Goal: Task Accomplishment & Management: Manage account settings

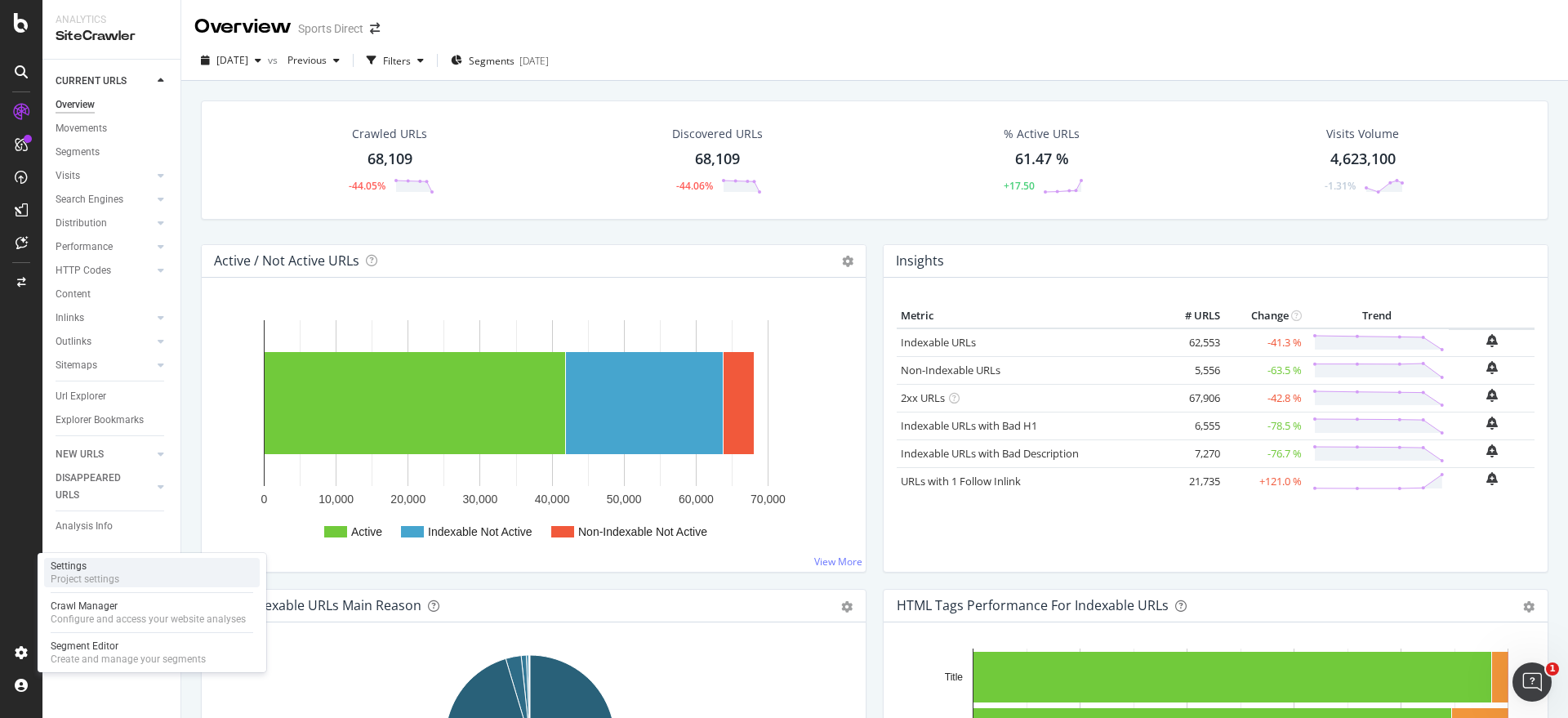
click at [126, 578] on div "Settings Project settings" at bounding box center [151, 573] width 215 height 30
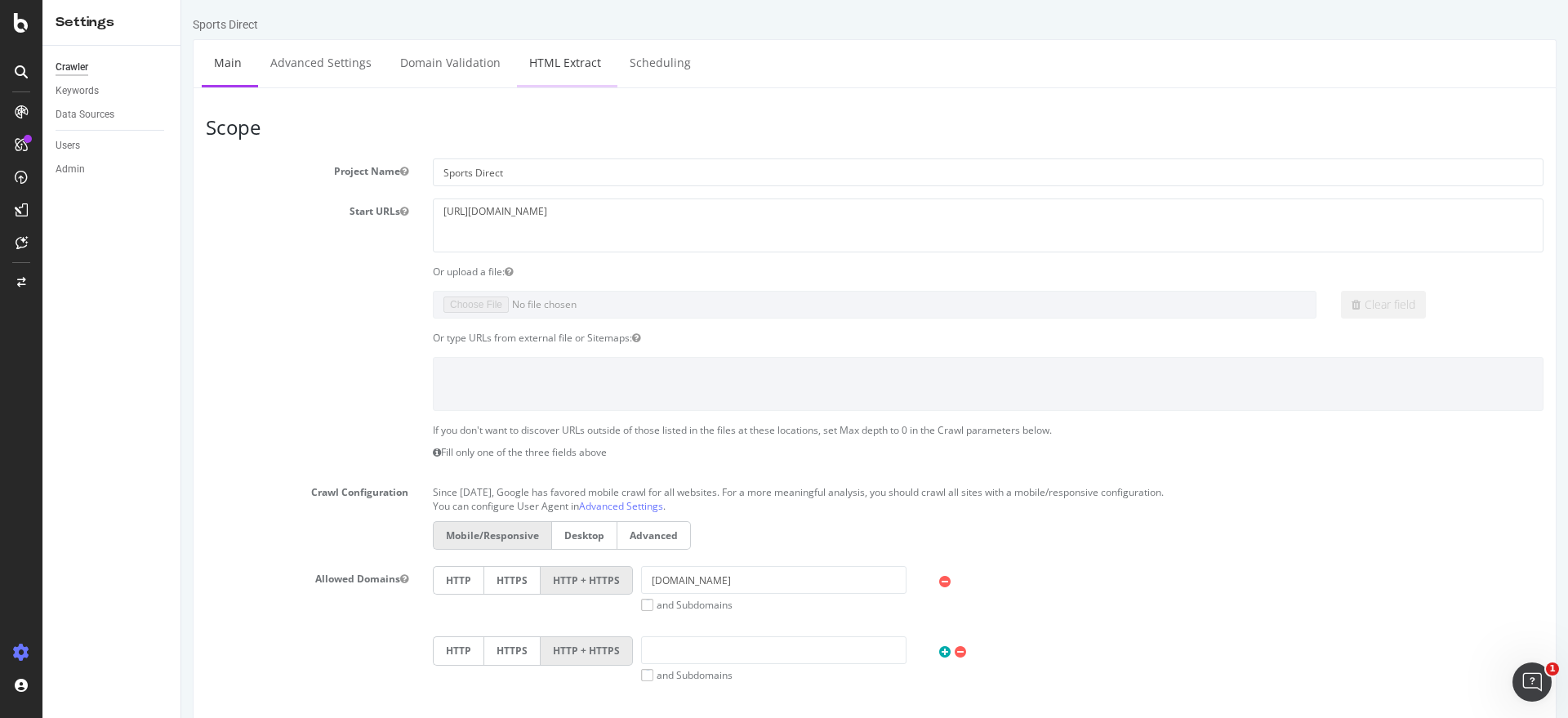
click at [534, 58] on link "HTML Extract" at bounding box center [565, 62] width 96 height 45
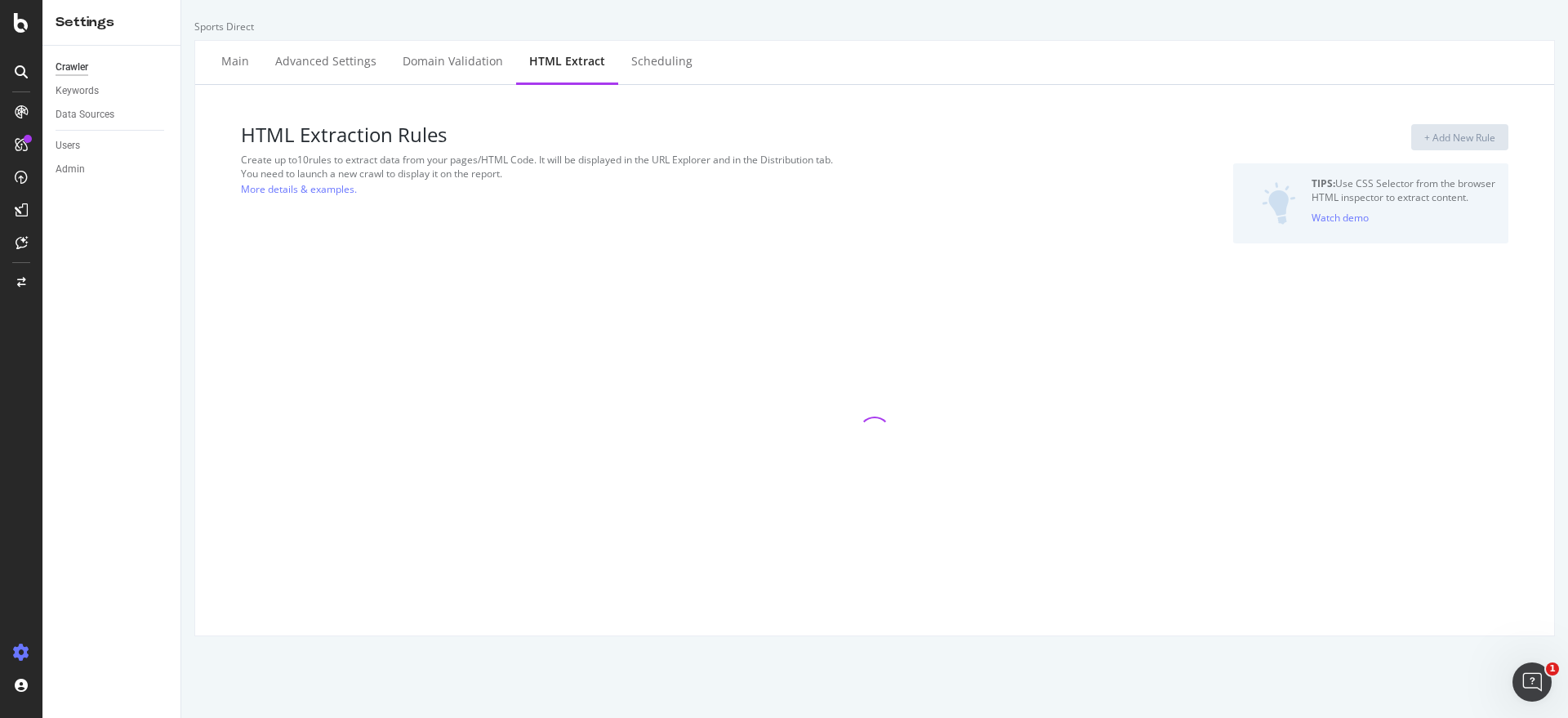
select select "html.length"
select select "exist"
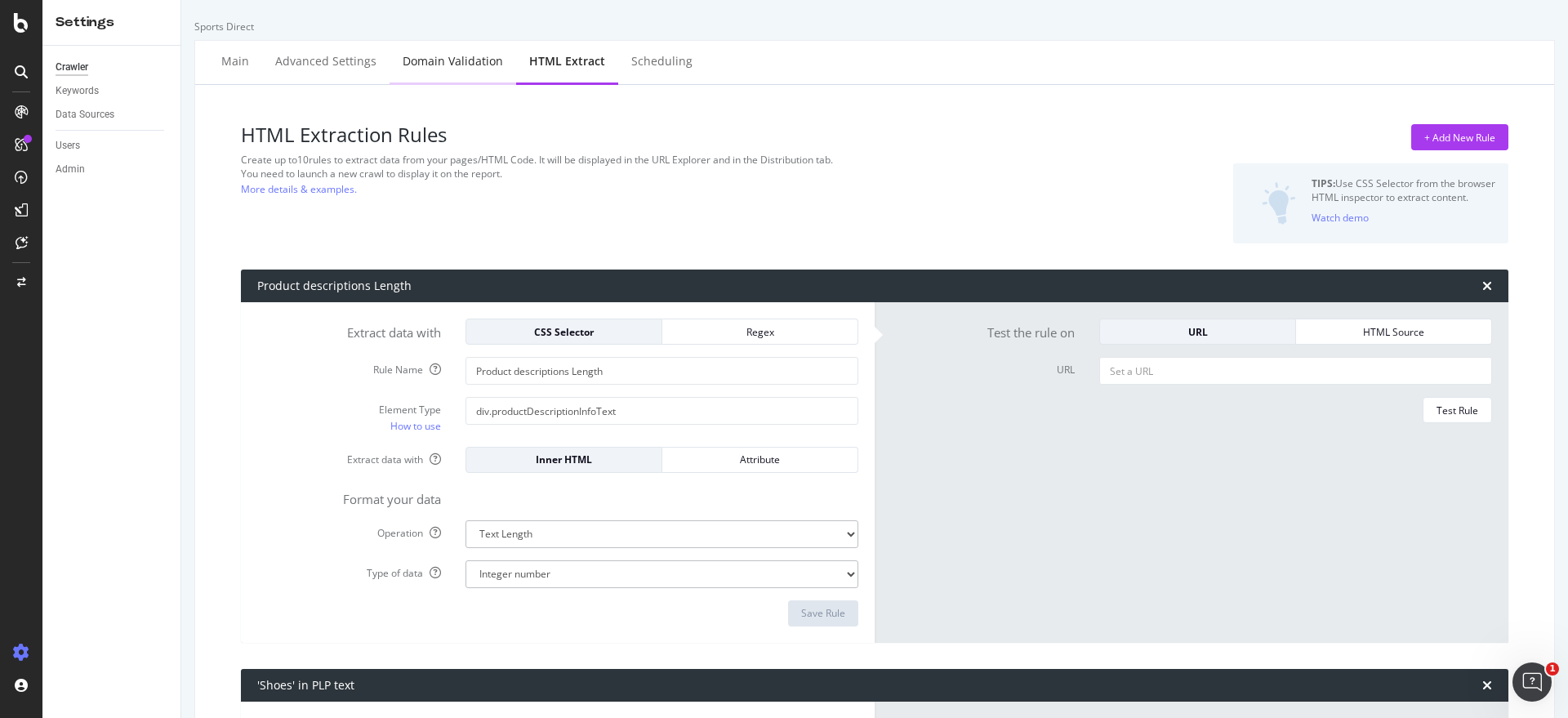
click at [459, 57] on div "Domain Validation" at bounding box center [453, 60] width 100 height 16
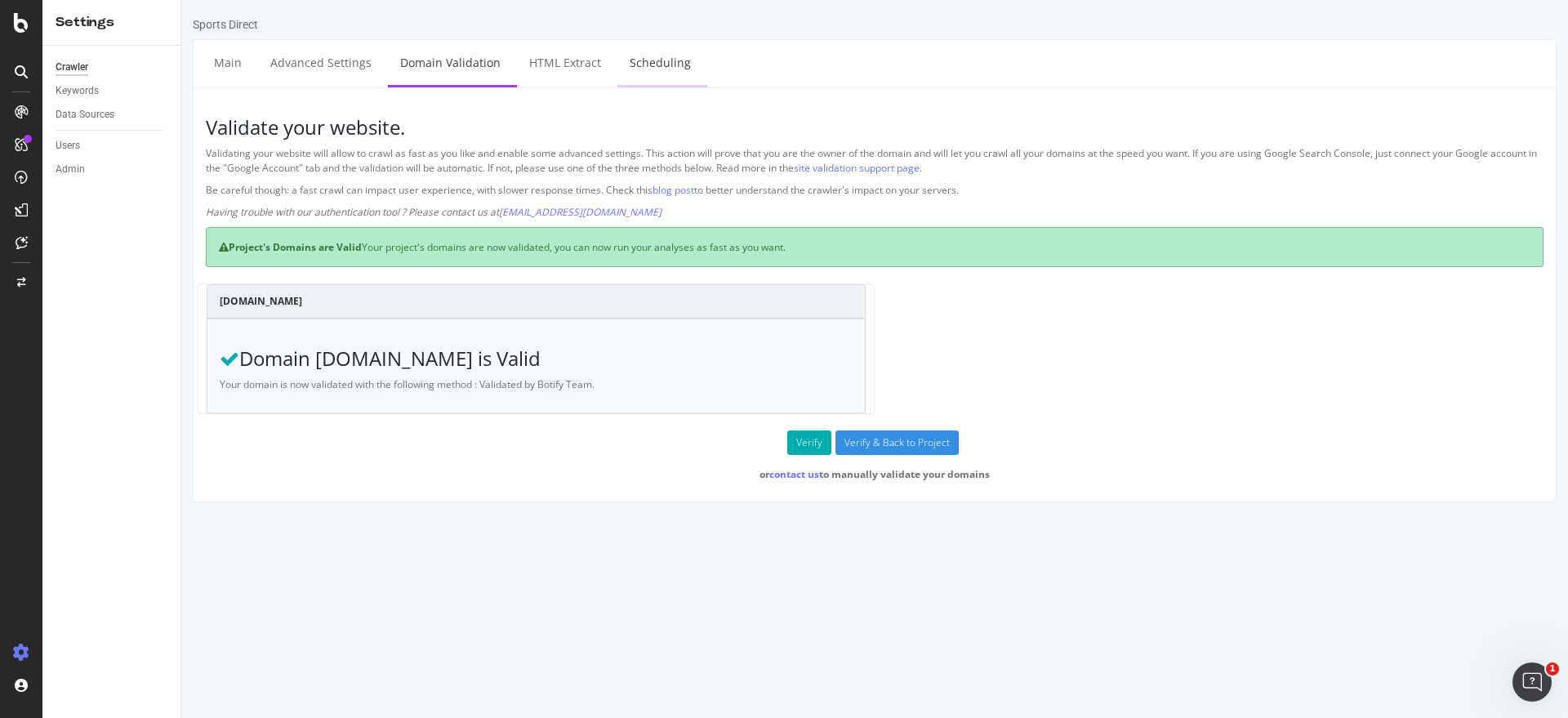
click at [653, 70] on link "Scheduling" at bounding box center [660, 62] width 86 height 45
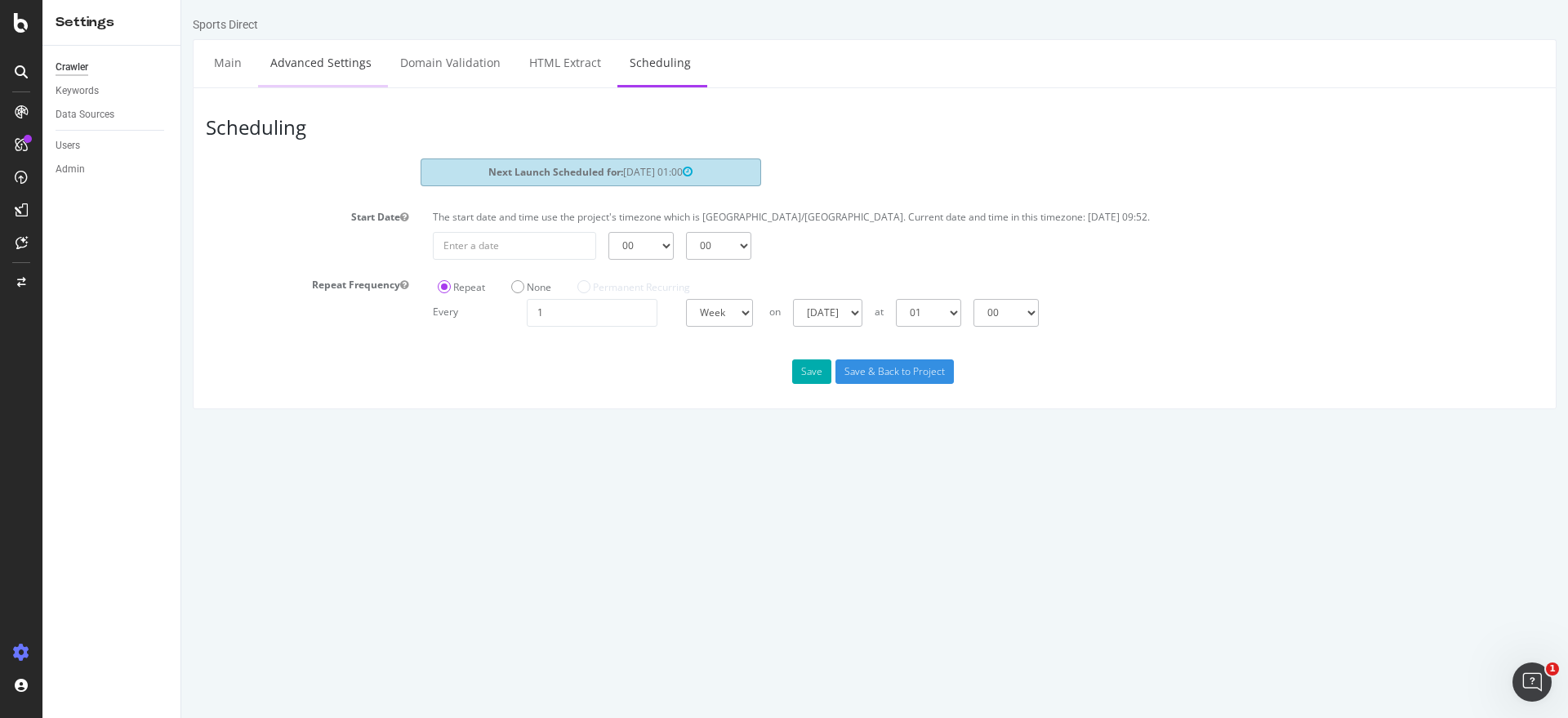
click at [305, 66] on link "Advanced Settings" at bounding box center [321, 62] width 126 height 45
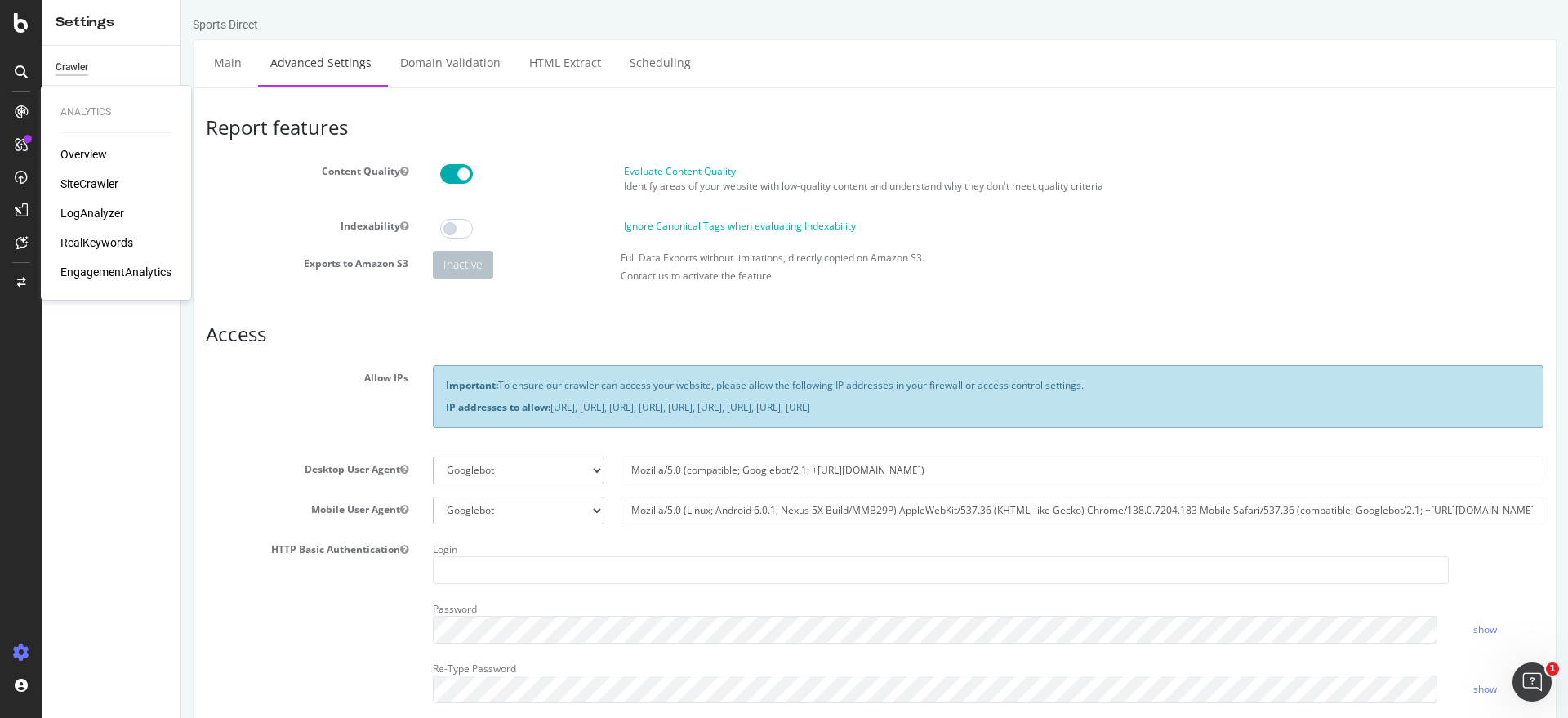
click at [106, 187] on div "SiteCrawler" at bounding box center [89, 183] width 58 height 16
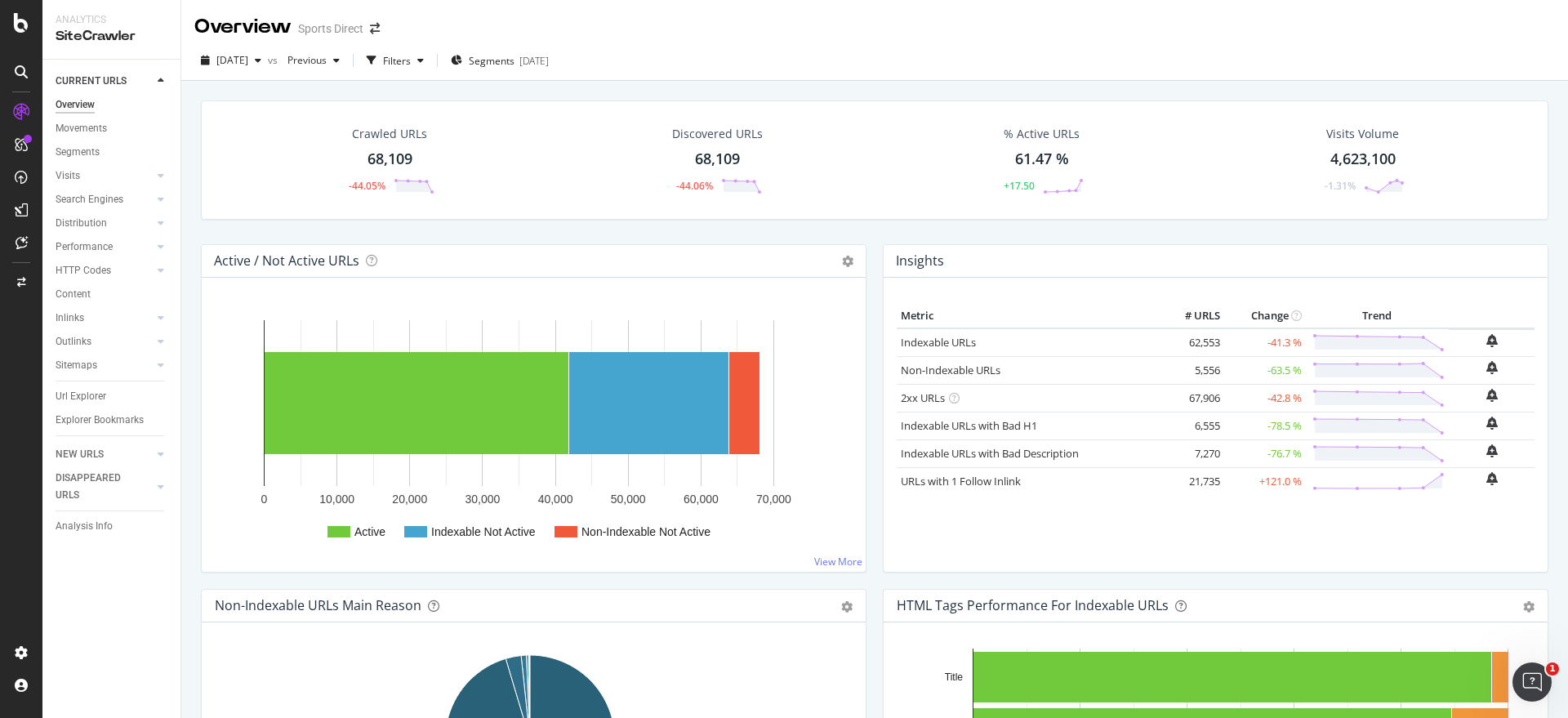
click at [378, 130] on div "Crawled URLs" at bounding box center [390, 134] width 75 height 16
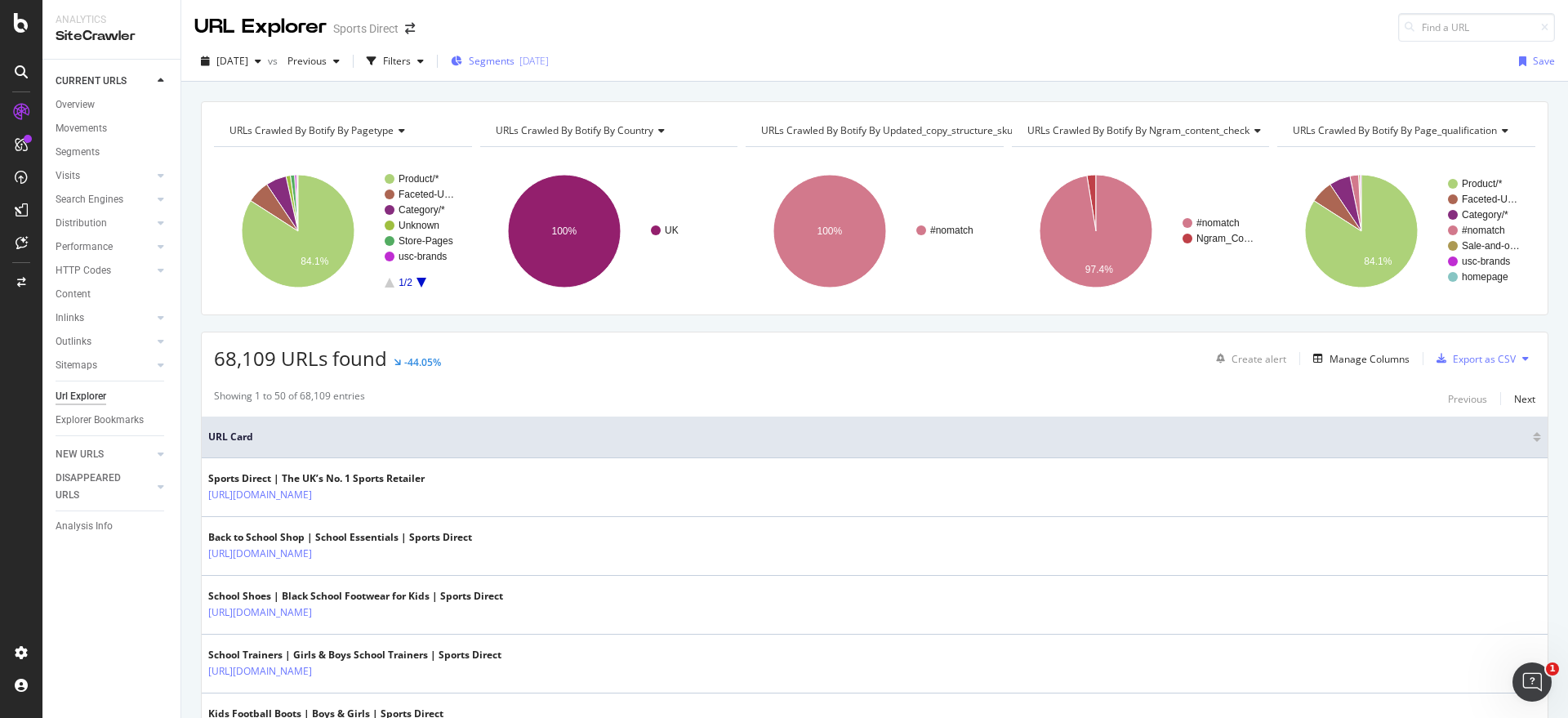
click at [515, 67] on span "Segments" at bounding box center [492, 60] width 46 height 14
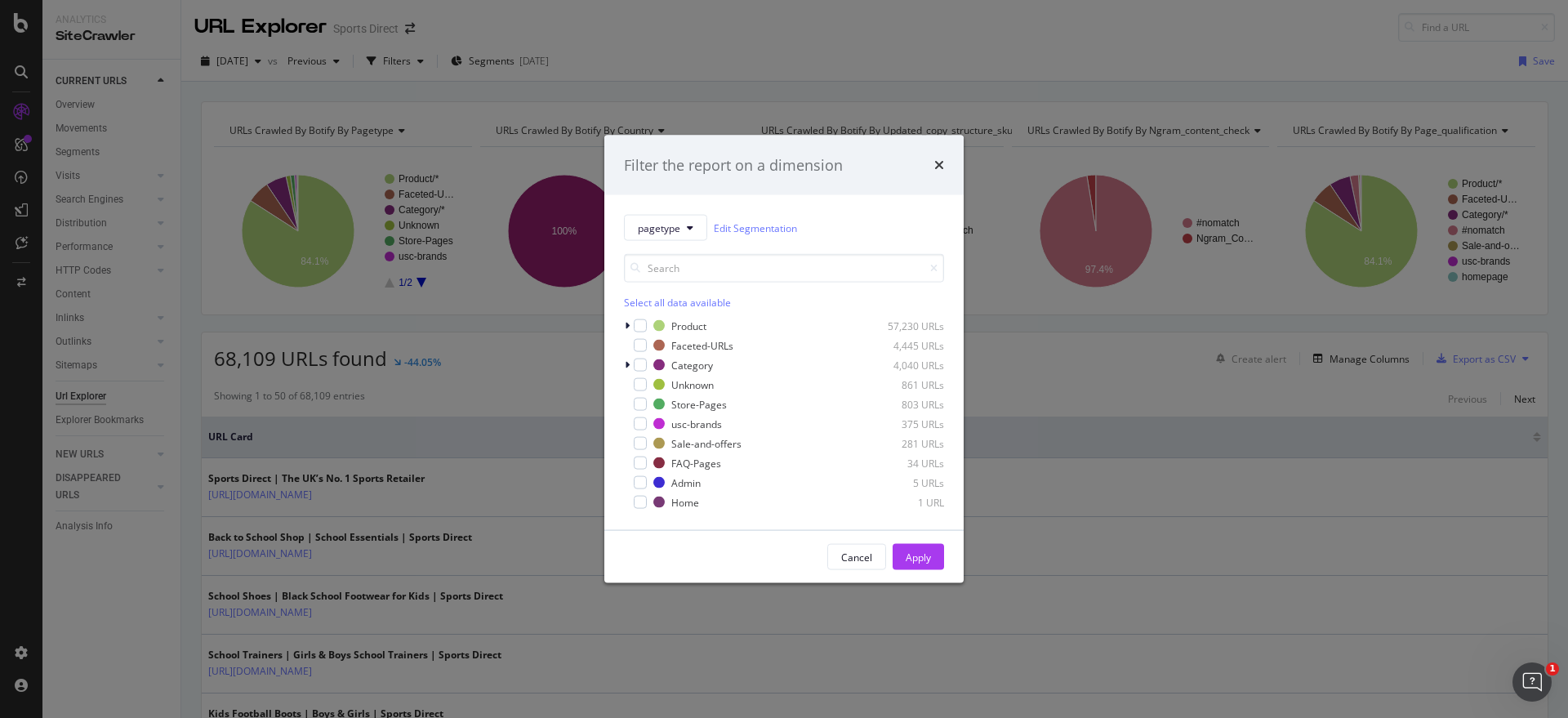
click at [657, 296] on div "Select all data available" at bounding box center [784, 303] width 320 height 14
click at [641, 323] on icon "modal" at bounding box center [641, 326] width 8 height 9
click at [632, 399] on div "modal" at bounding box center [630, 404] width 10 height 16
click at [642, 441] on icon "modal" at bounding box center [641, 444] width 8 height 9
click at [638, 457] on div "modal" at bounding box center [640, 463] width 13 height 13
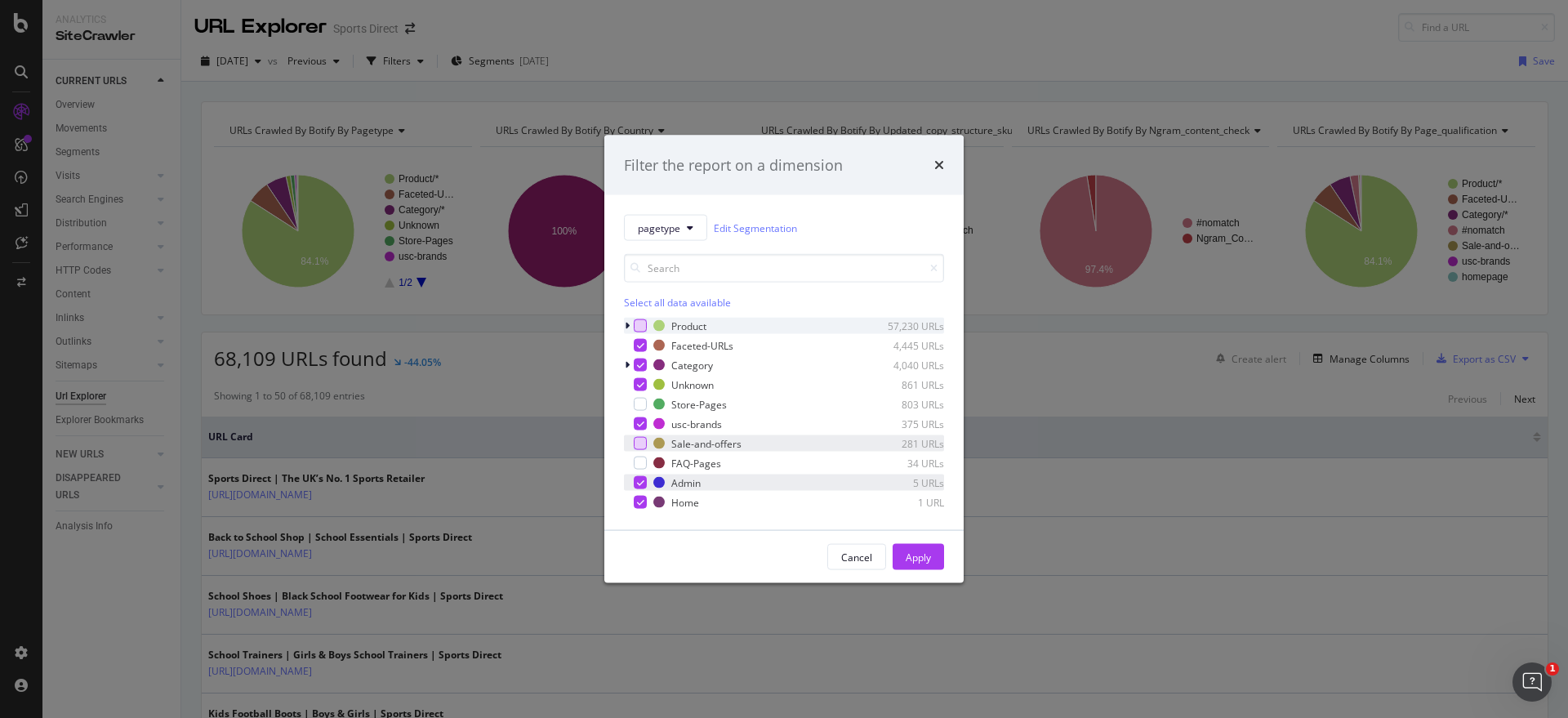
click at [637, 479] on icon "modal" at bounding box center [641, 483] width 8 height 9
click at [637, 500] on icon "modal" at bounding box center [641, 503] width 8 height 9
click at [924, 547] on div "Apply" at bounding box center [919, 556] width 26 height 25
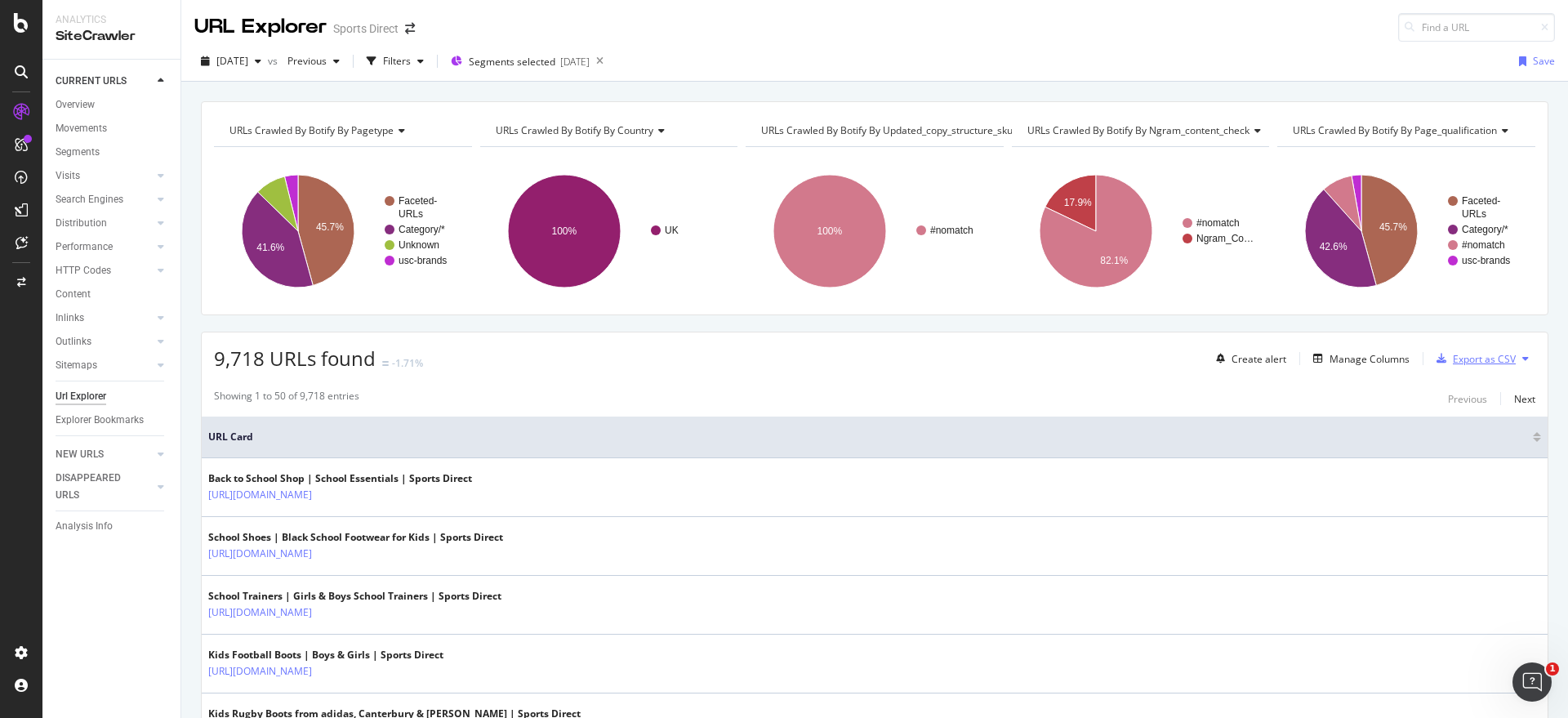
click at [1480, 356] on div "Export as CSV" at bounding box center [1485, 359] width 63 height 14
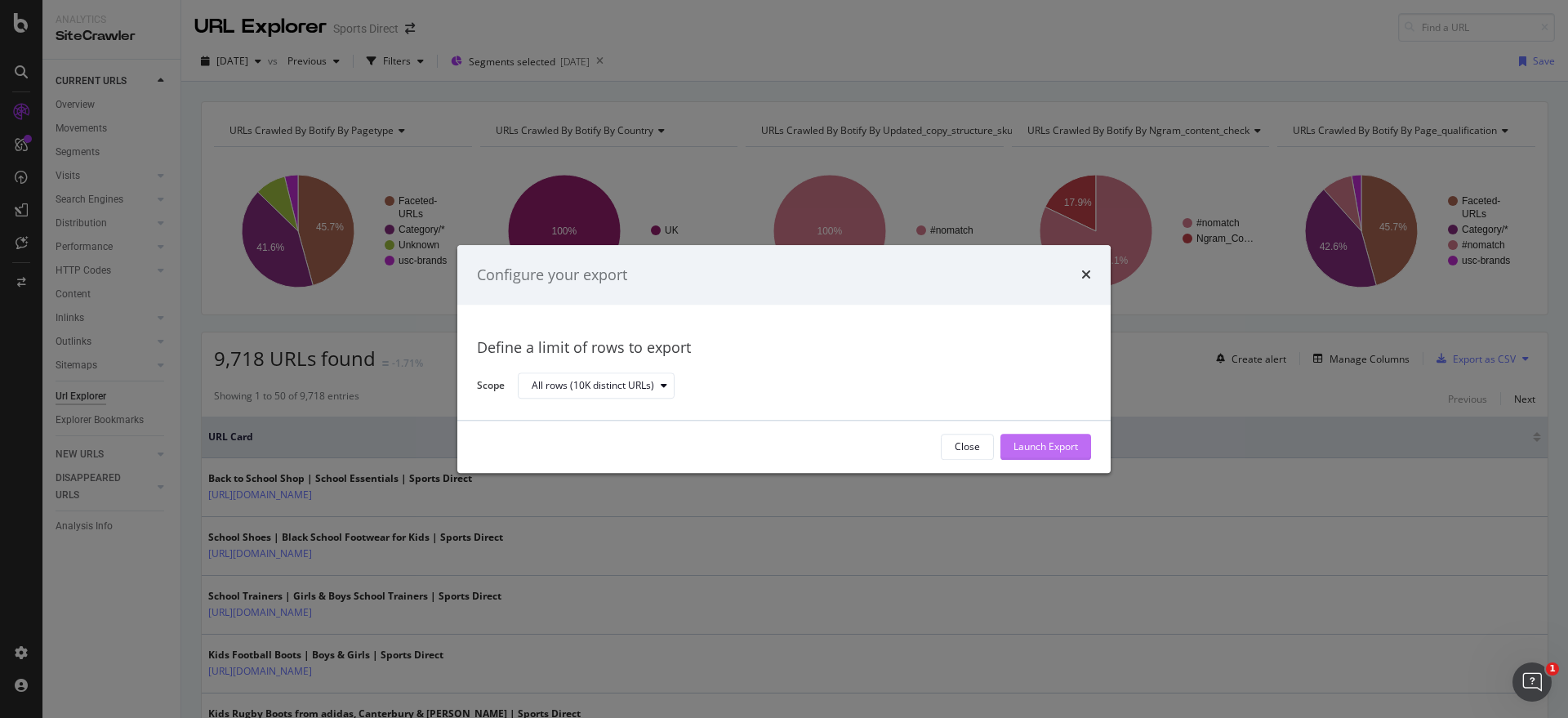
click at [1056, 441] on div "Launch Export" at bounding box center [1046, 447] width 65 height 14
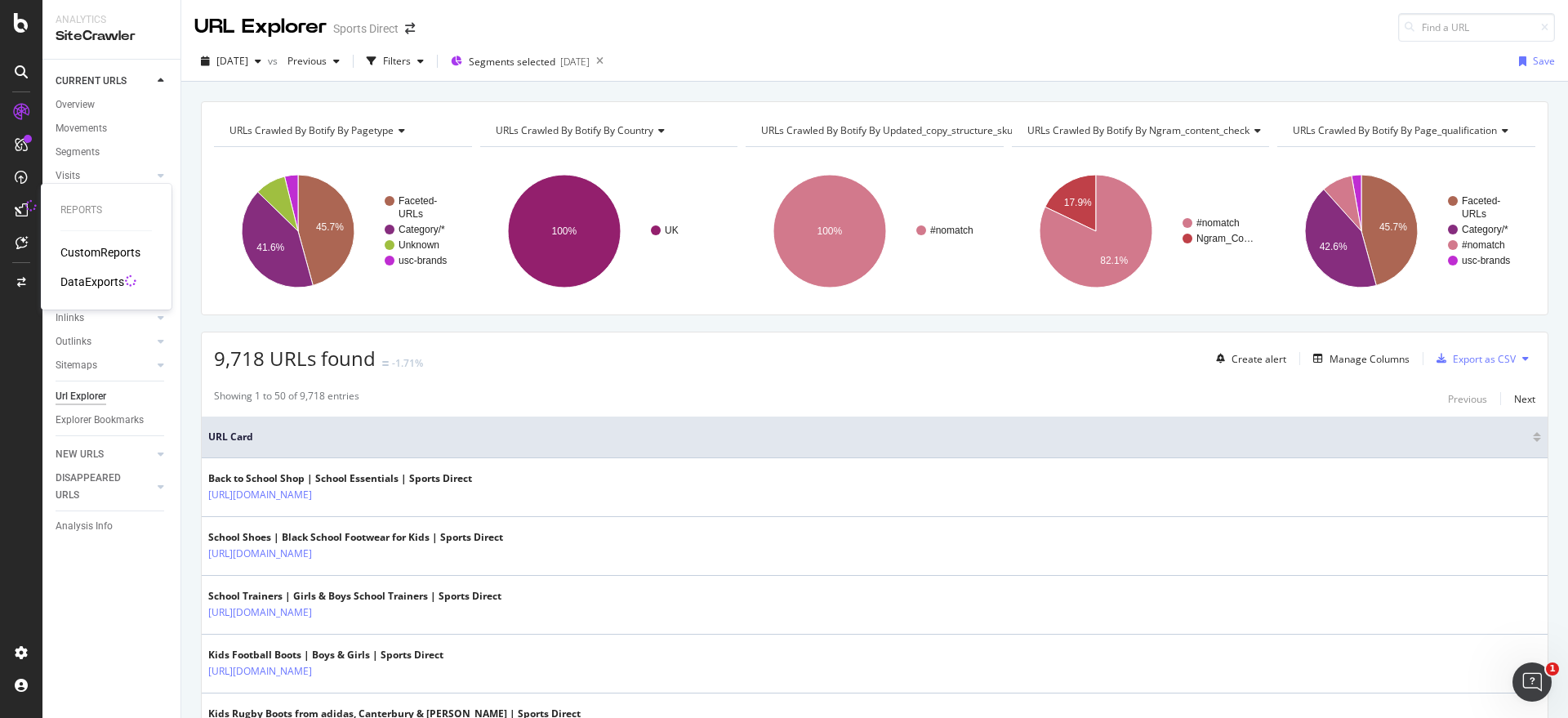
click at [108, 282] on div "DataExports" at bounding box center [92, 282] width 64 height 16
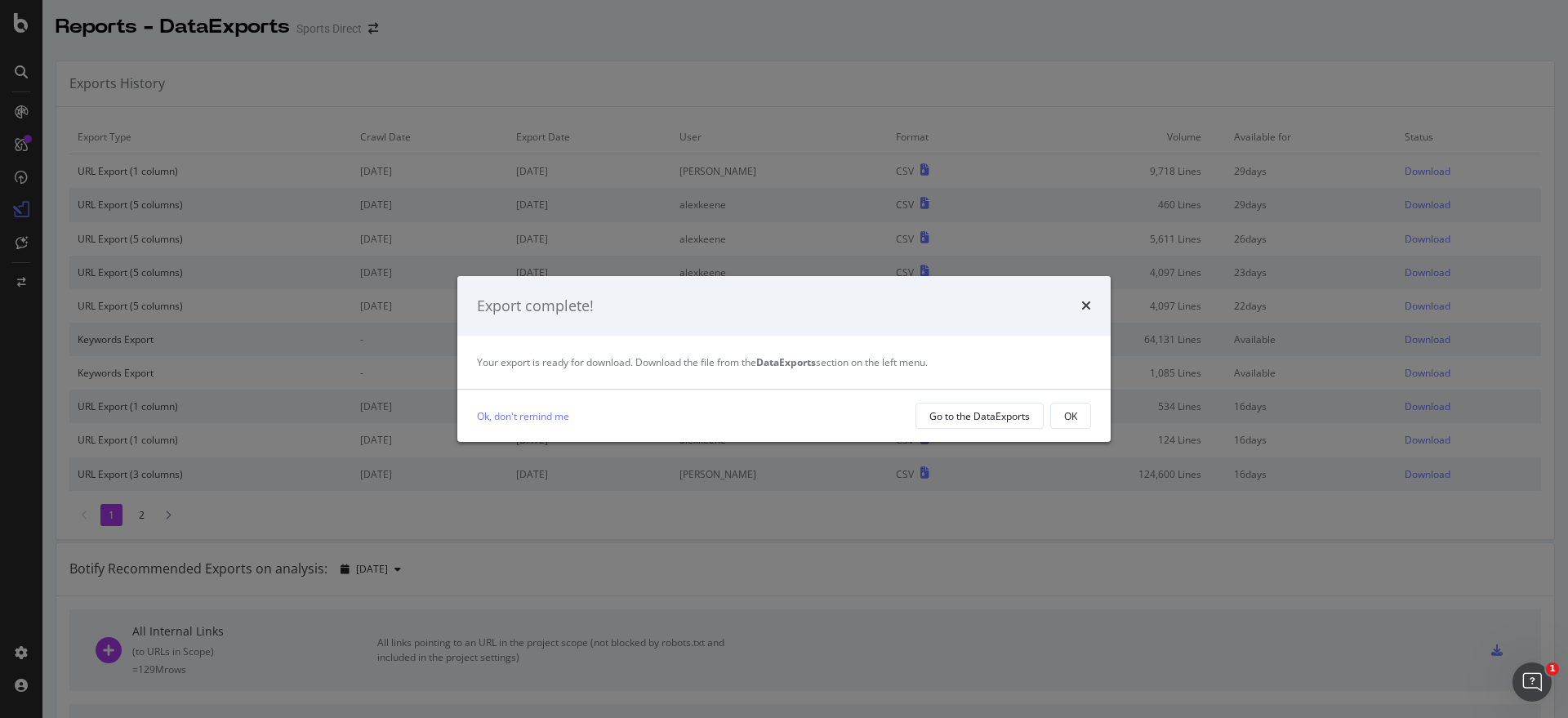
click at [1080, 305] on div "Export complete!" at bounding box center [784, 306] width 614 height 21
click at [1086, 301] on icon "times" at bounding box center [1086, 305] width 10 height 13
